Goal: Task Accomplishment & Management: Complete application form

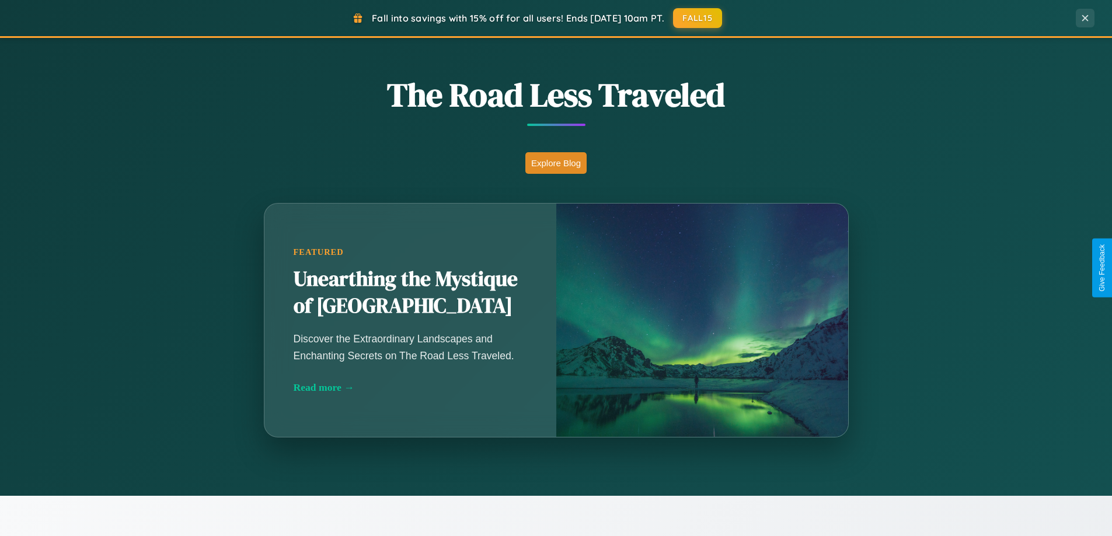
scroll to position [1028, 0]
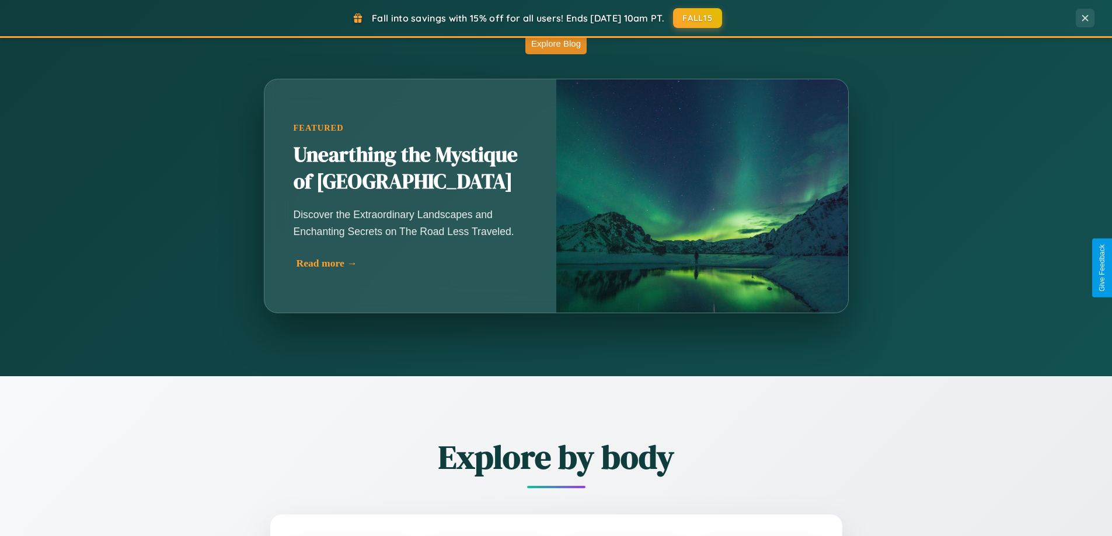
click at [411, 263] on div "Read more →" at bounding box center [412, 263] width 233 height 12
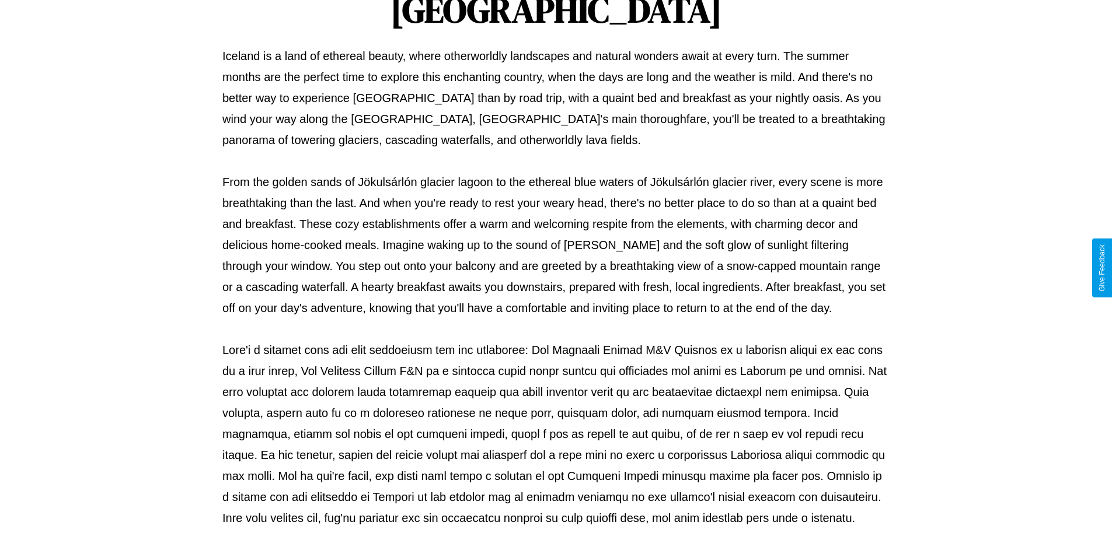
scroll to position [378, 0]
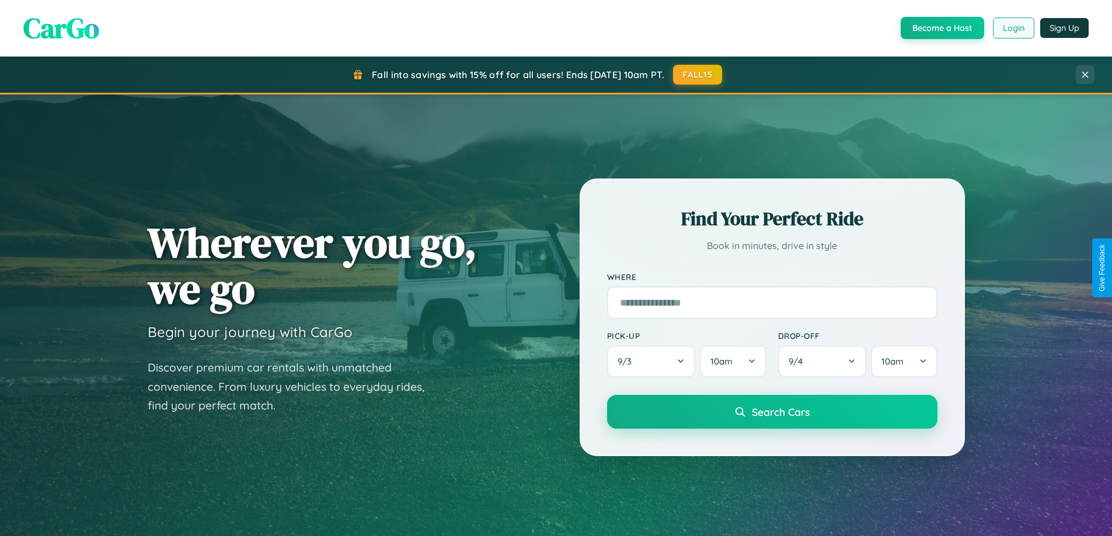
click at [1012, 28] on button "Login" at bounding box center [1013, 28] width 41 height 21
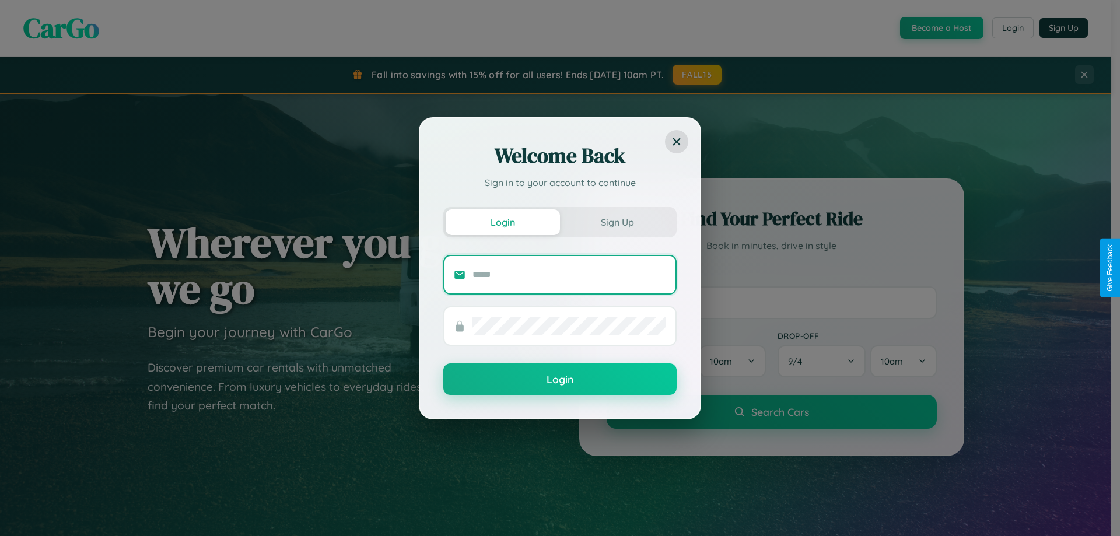
click at [570, 274] on input "text" at bounding box center [570, 275] width 194 height 19
type input "**********"
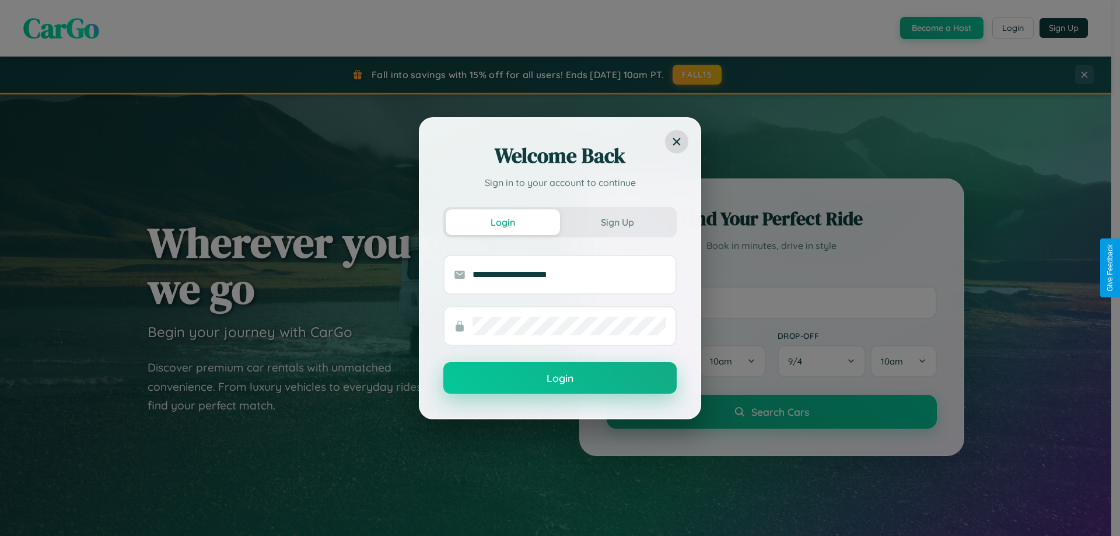
click at [560, 379] on button "Login" at bounding box center [560, 378] width 233 height 32
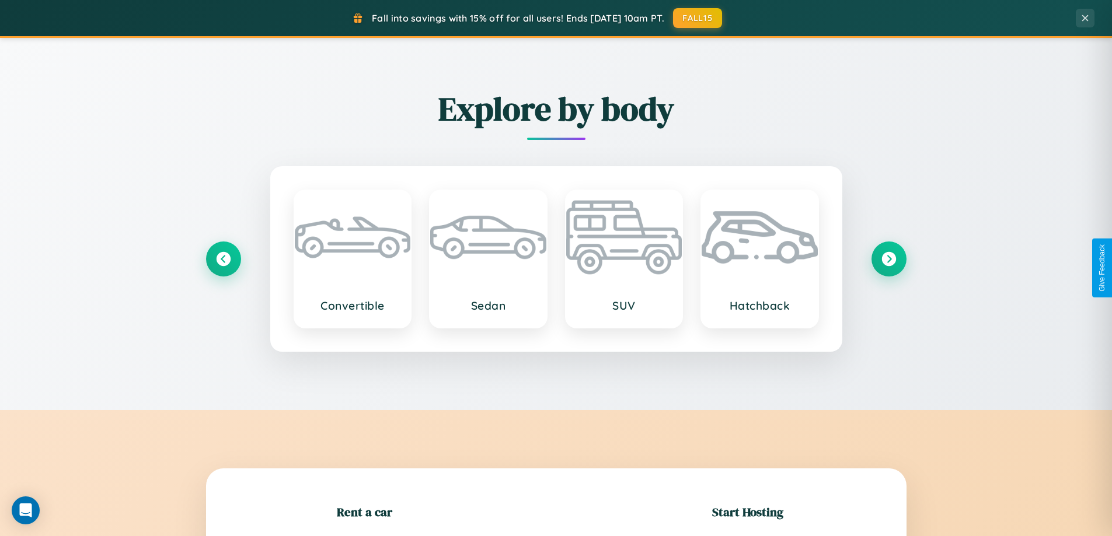
scroll to position [1875, 0]
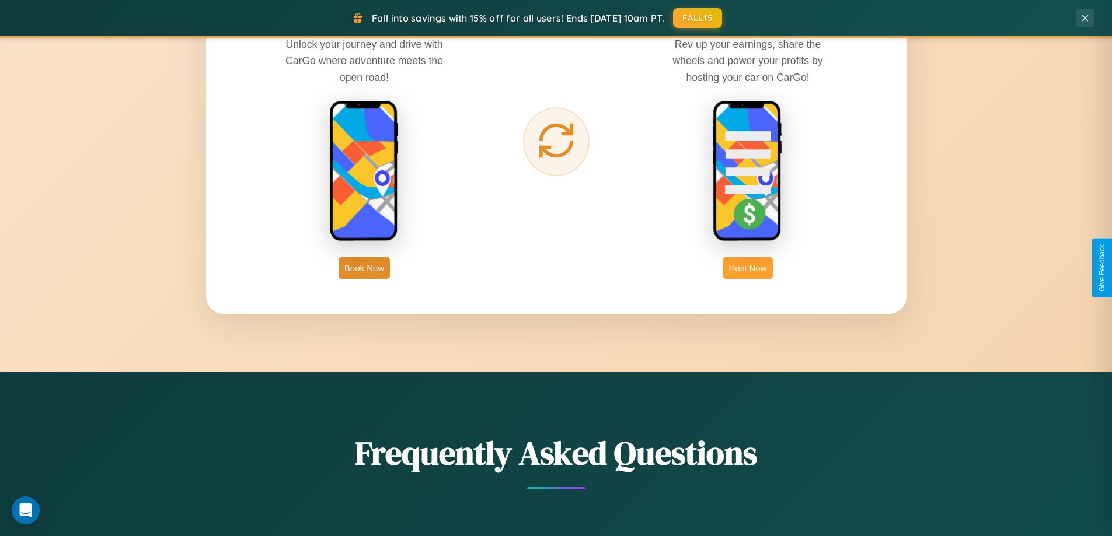
click at [748, 268] on button "Host Now" at bounding box center [747, 268] width 50 height 22
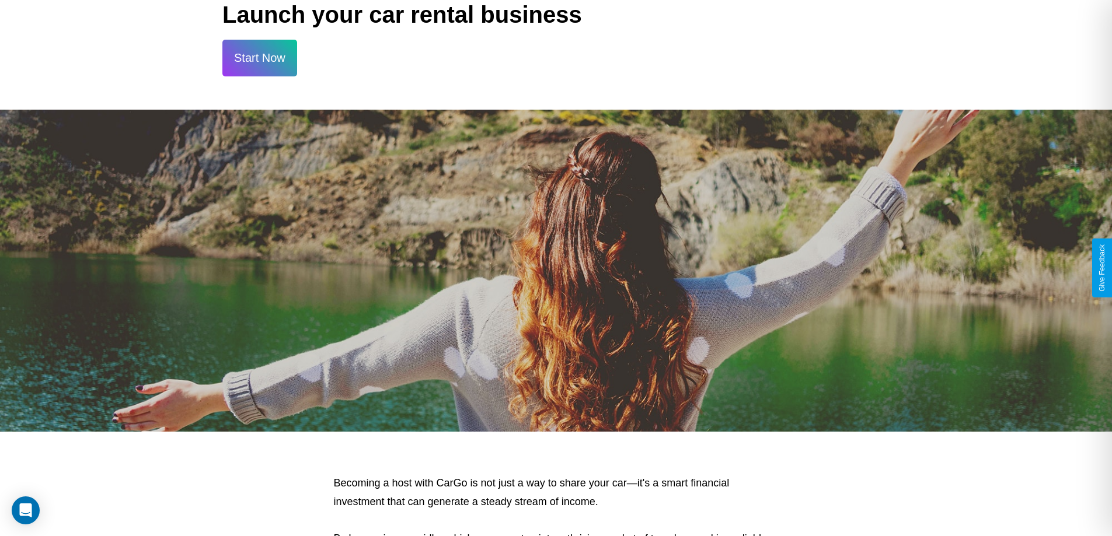
scroll to position [1577, 0]
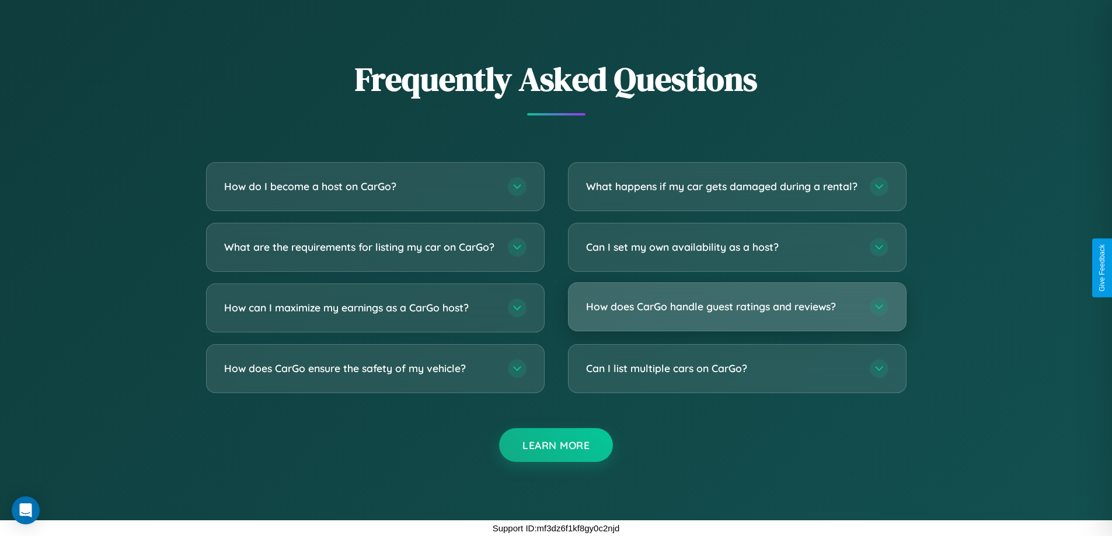
click at [736, 307] on h3 "How does CarGo handle guest ratings and reviews?" at bounding box center [722, 306] width 272 height 15
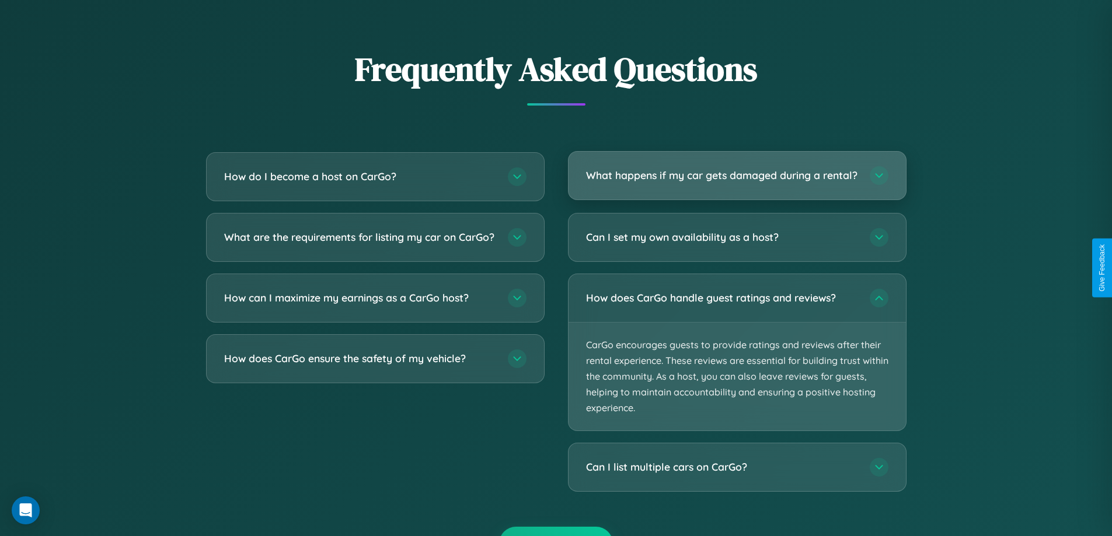
click at [736, 181] on h3 "What happens if my car gets damaged during a rental?" at bounding box center [722, 175] width 272 height 15
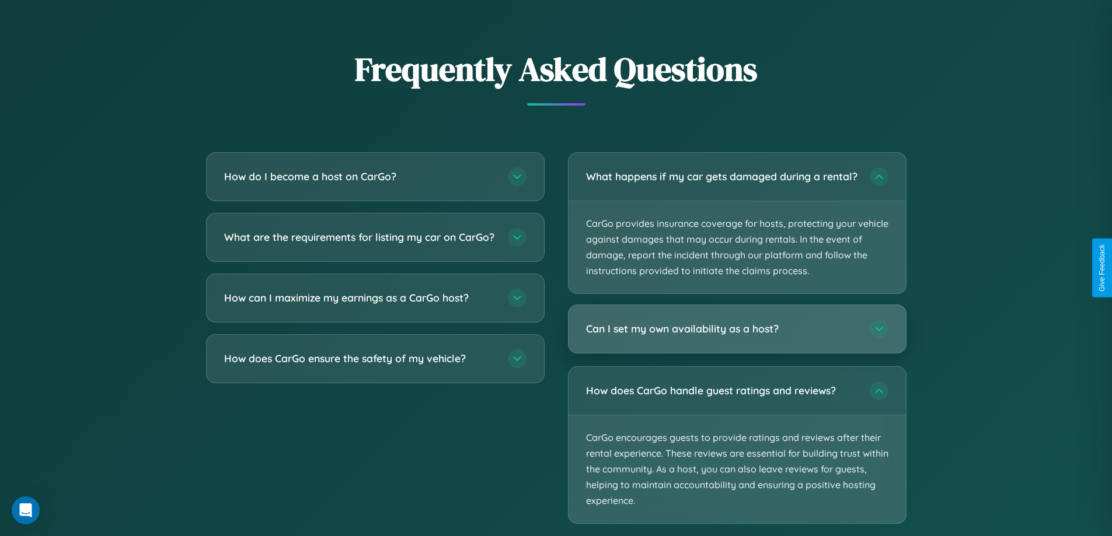
click at [736, 337] on h3 "Can I set my own availability as a host?" at bounding box center [722, 329] width 272 height 15
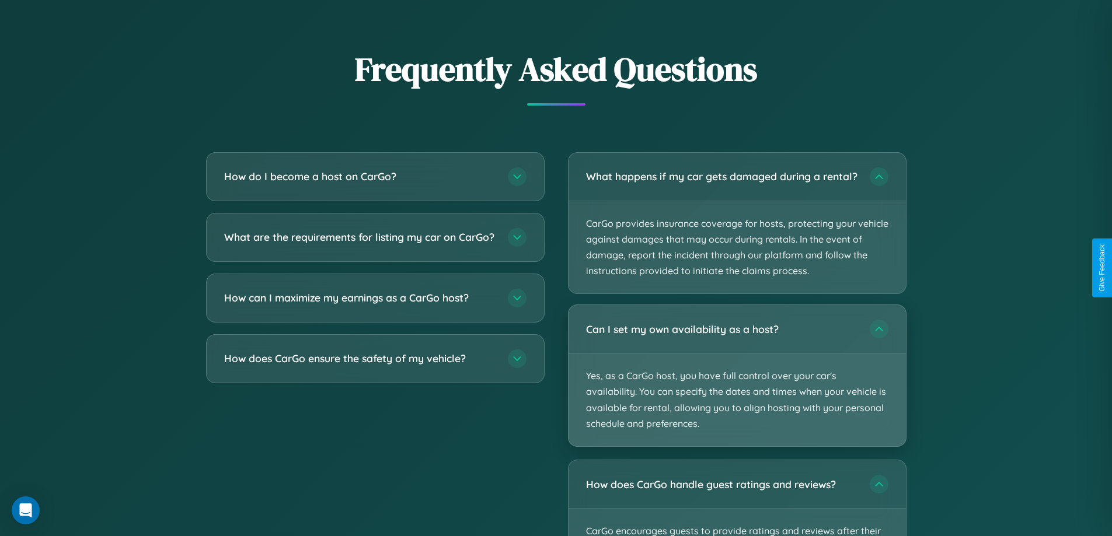
click at [736, 386] on p "Yes, as a CarGo host, you have full control over your car's availability. You c…" at bounding box center [736, 400] width 337 height 93
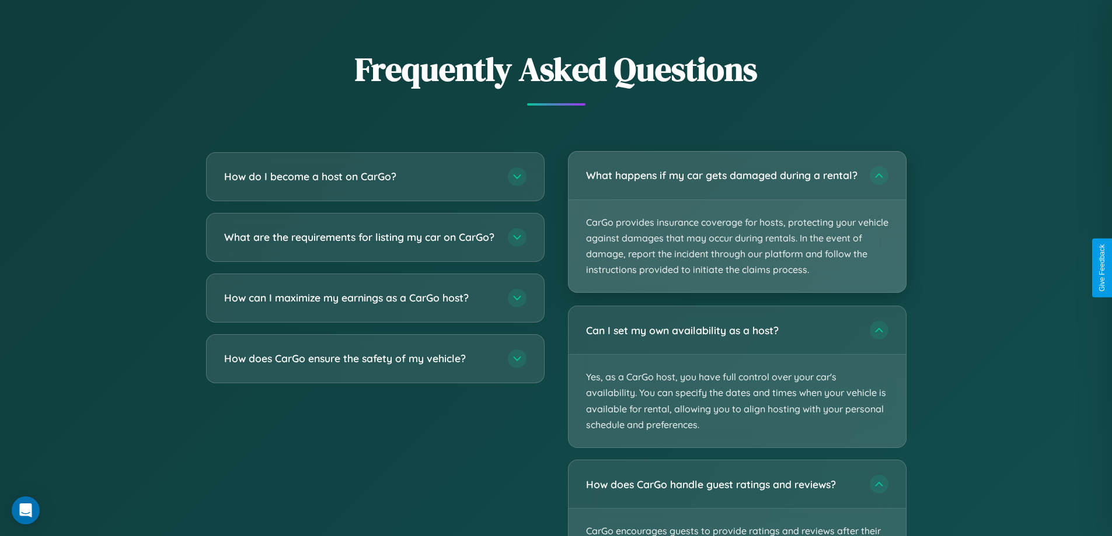
click at [736, 228] on p "CarGo provides insurance coverage for hosts, protecting your vehicle against da…" at bounding box center [736, 246] width 337 height 93
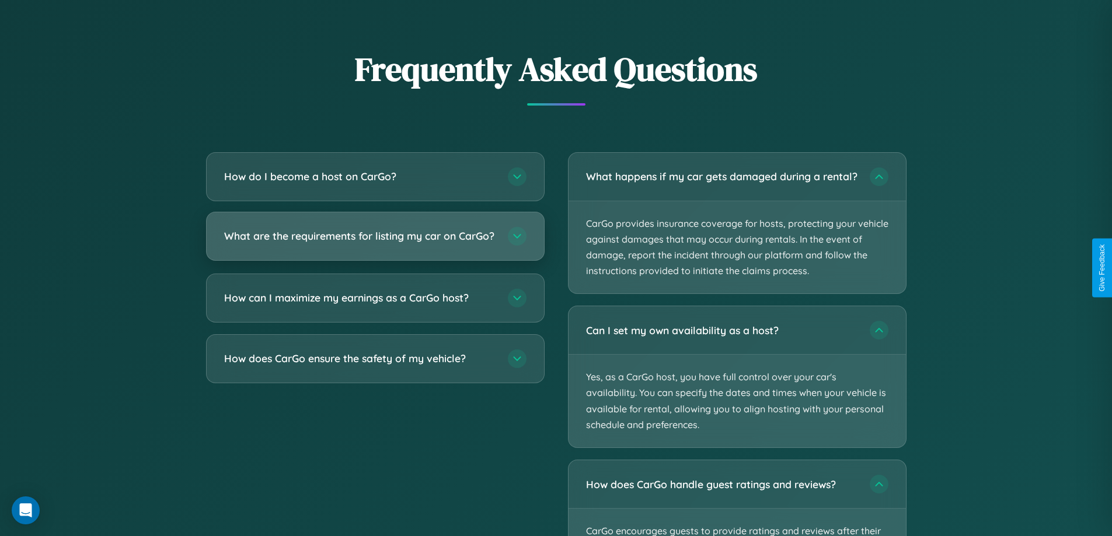
click at [375, 242] on h3 "What are the requirements for listing my car on CarGo?" at bounding box center [360, 236] width 272 height 15
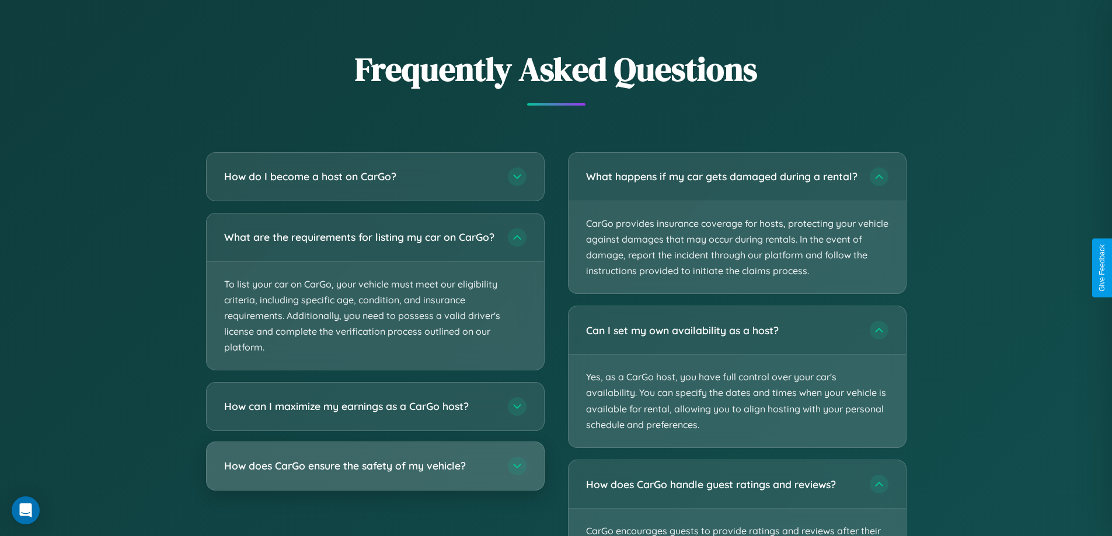
click at [375, 474] on h3 "How does CarGo ensure the safety of my vehicle?" at bounding box center [360, 466] width 272 height 15
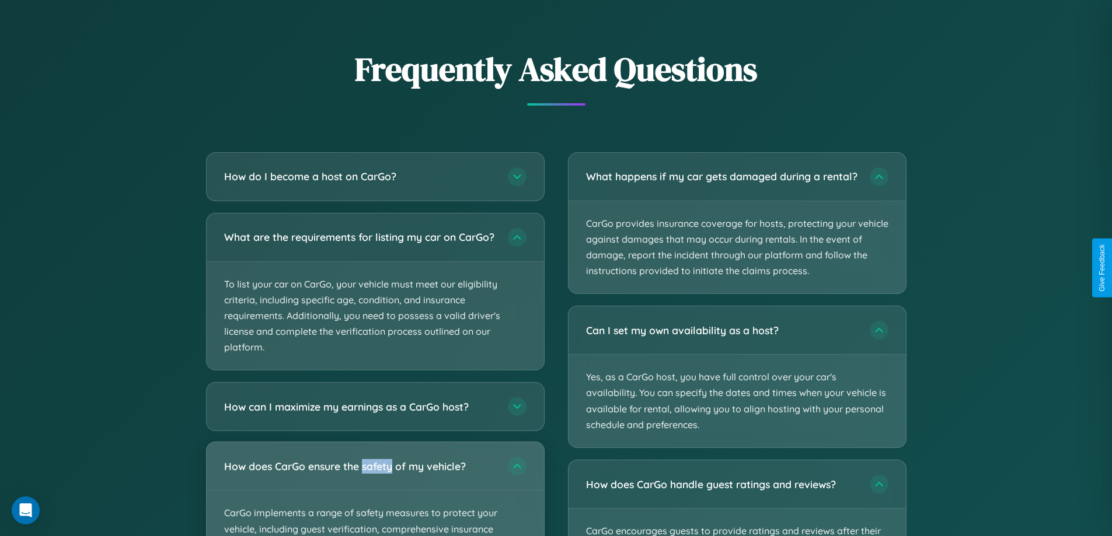
scroll to position [0, 0]
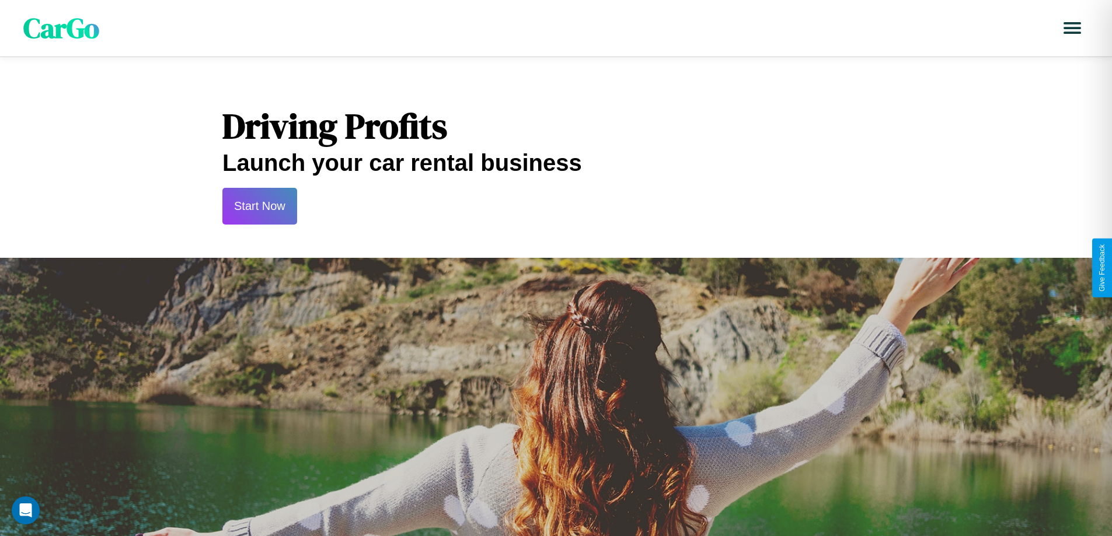
click at [259, 206] on button "Start Now" at bounding box center [259, 206] width 75 height 37
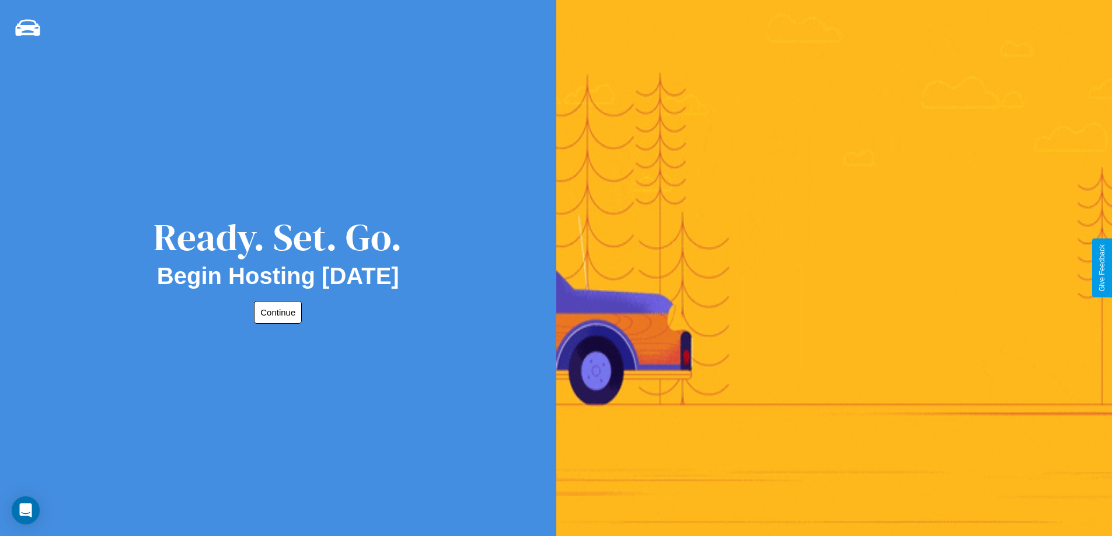
click at [275, 312] on button "Continue" at bounding box center [278, 312] width 48 height 23
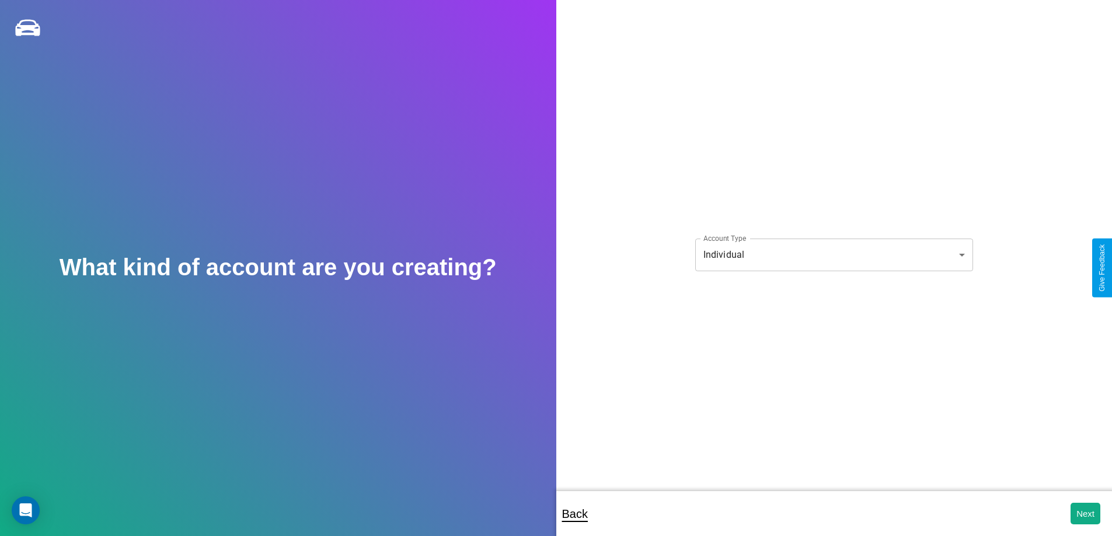
click at [833, 254] on body "**********" at bounding box center [556, 276] width 1112 height 552
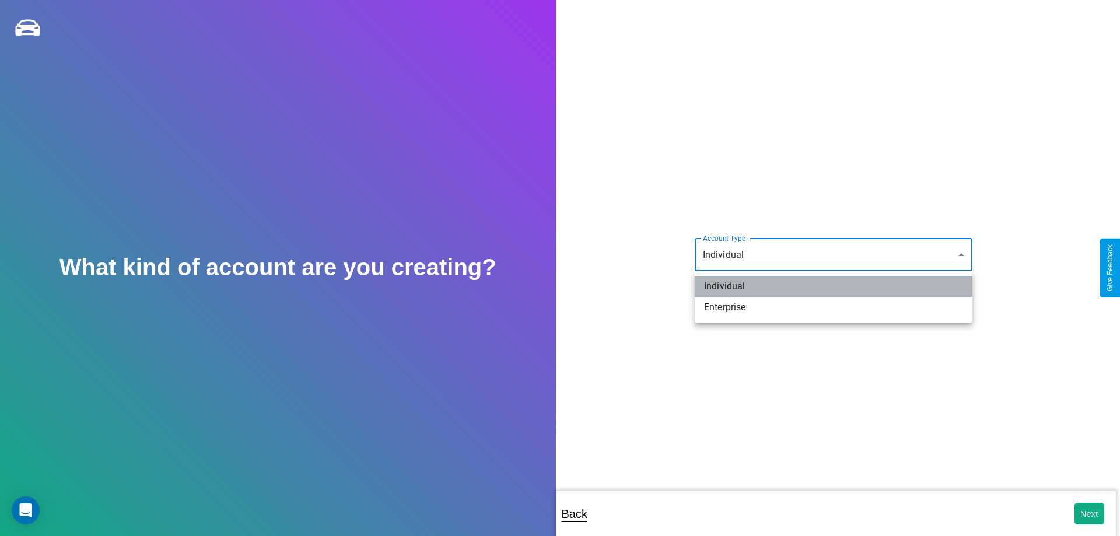
click at [834, 287] on li "Individual" at bounding box center [834, 286] width 278 height 21
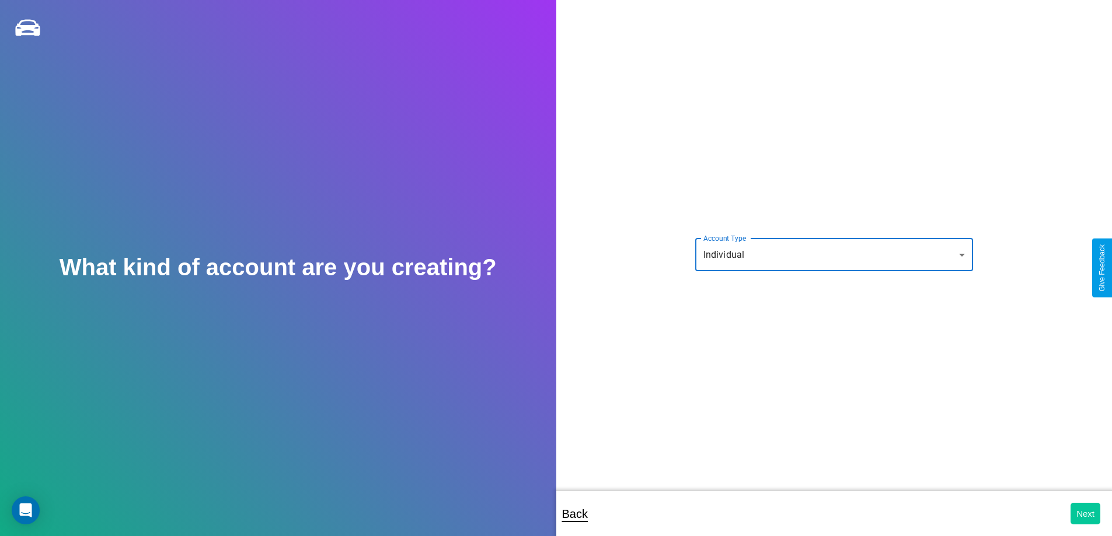
click at [1085, 514] on button "Next" at bounding box center [1085, 514] width 30 height 22
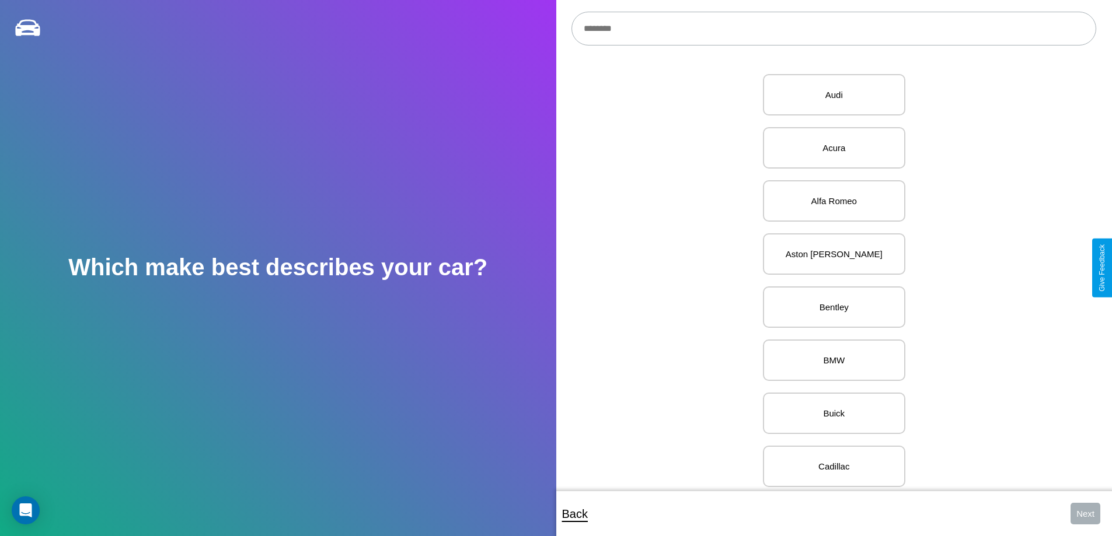
click at [833, 29] on input "text" at bounding box center [833, 29] width 525 height 34
type input "********"
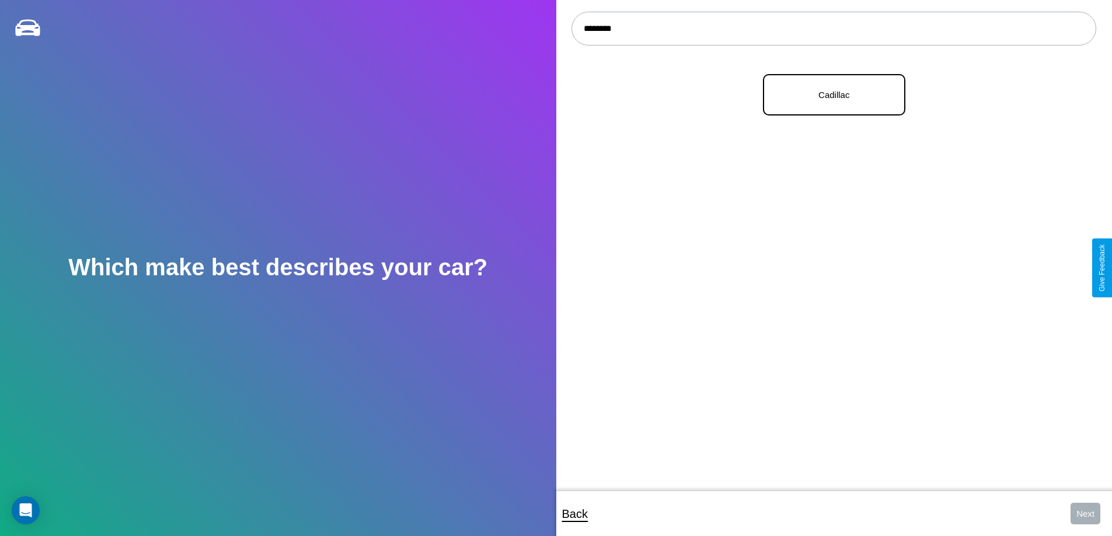
click at [829, 95] on p "Cadillac" at bounding box center [834, 95] width 117 height 16
click at [1085, 514] on button "Next" at bounding box center [1085, 514] width 30 height 22
